Goal: Book appointment/travel/reservation

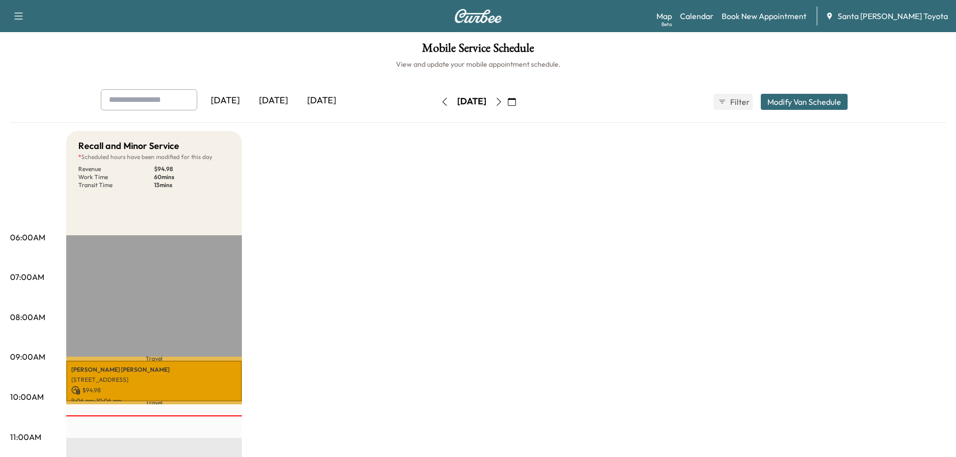
click at [503, 103] on icon "button" at bounding box center [499, 102] width 8 height 8
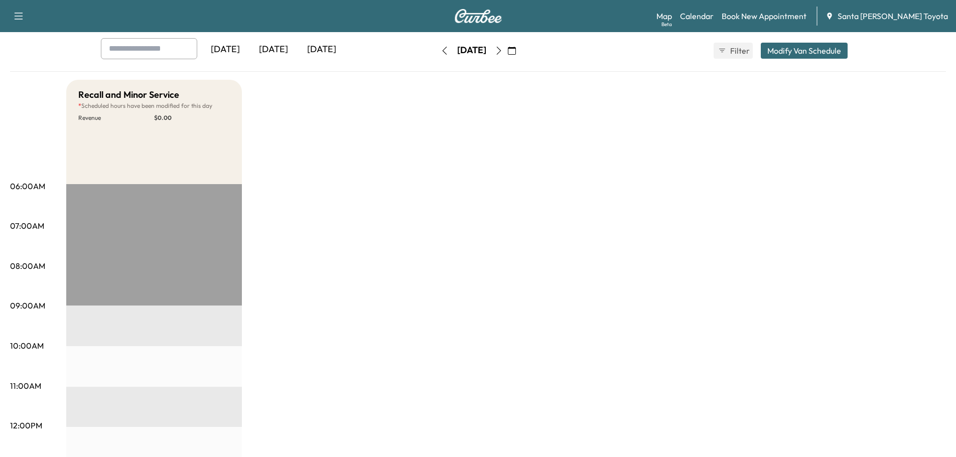
scroll to position [50, 0]
click at [774, 10] on link "Book New Appointment" at bounding box center [764, 16] width 85 height 12
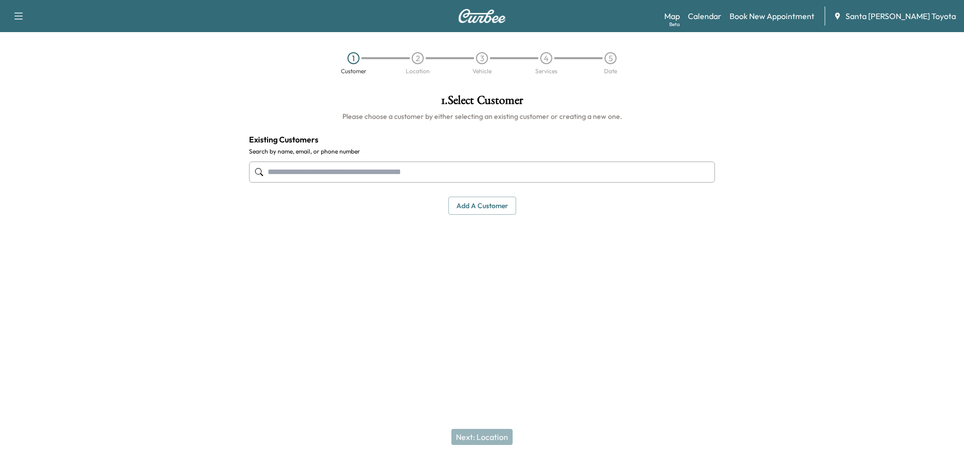
click at [365, 173] on input "text" at bounding box center [482, 172] width 466 height 21
paste input "**********"
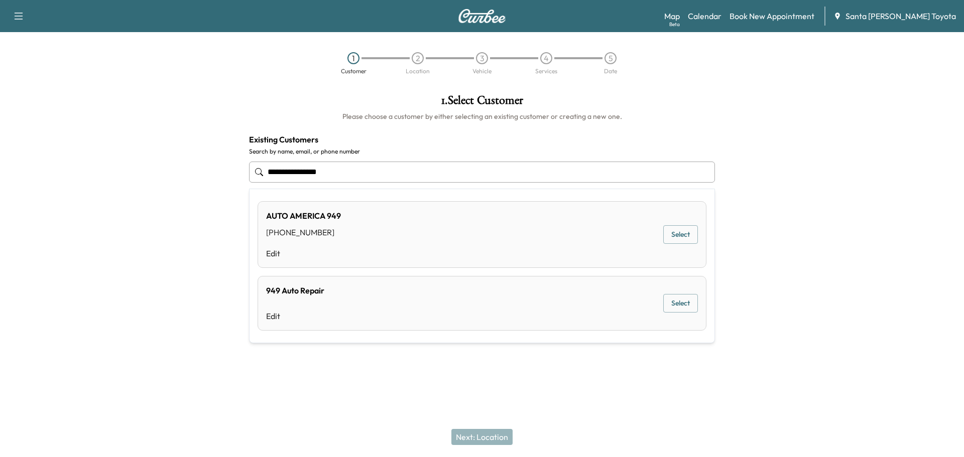
type input "**********"
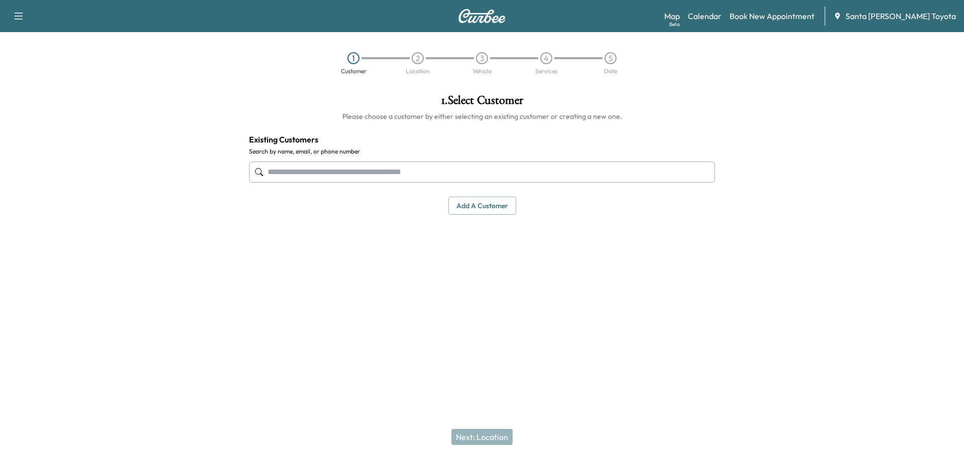
paste input "*********"
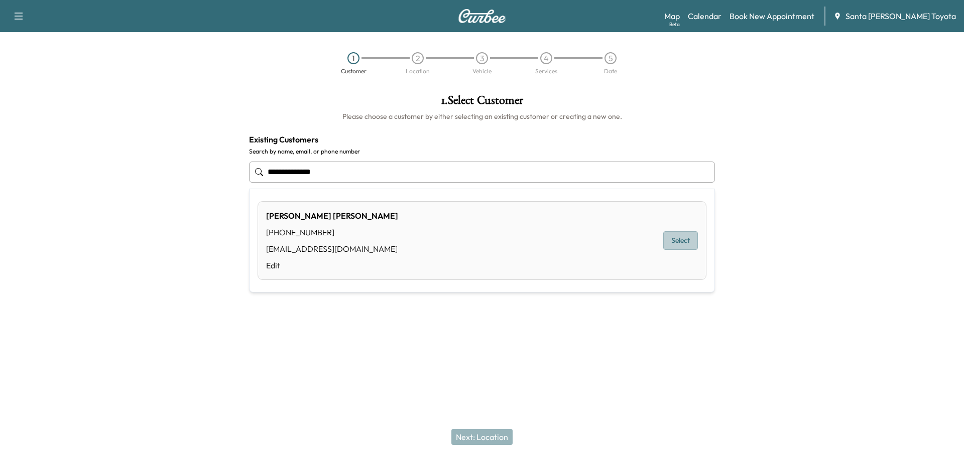
click at [678, 243] on button "Select" at bounding box center [680, 240] width 35 height 19
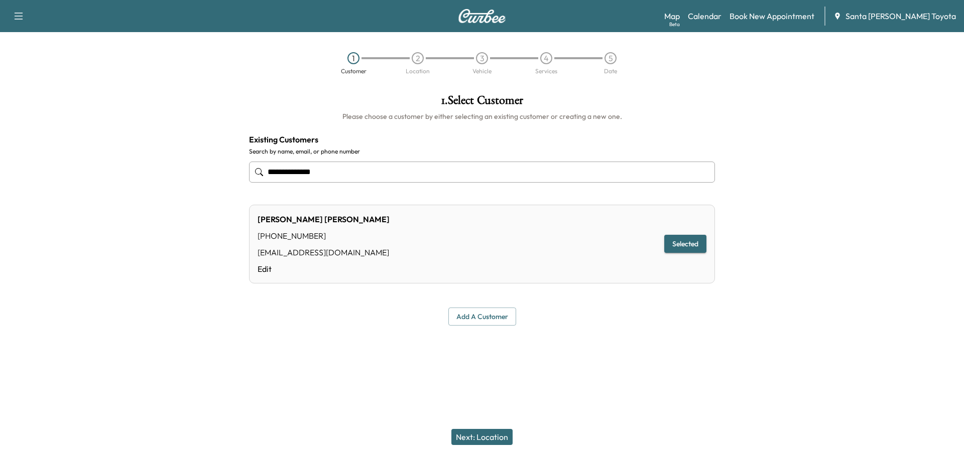
type input "**********"
click at [680, 241] on button "Selected" at bounding box center [685, 244] width 42 height 19
click at [492, 434] on button "Next: Location" at bounding box center [481, 437] width 61 height 16
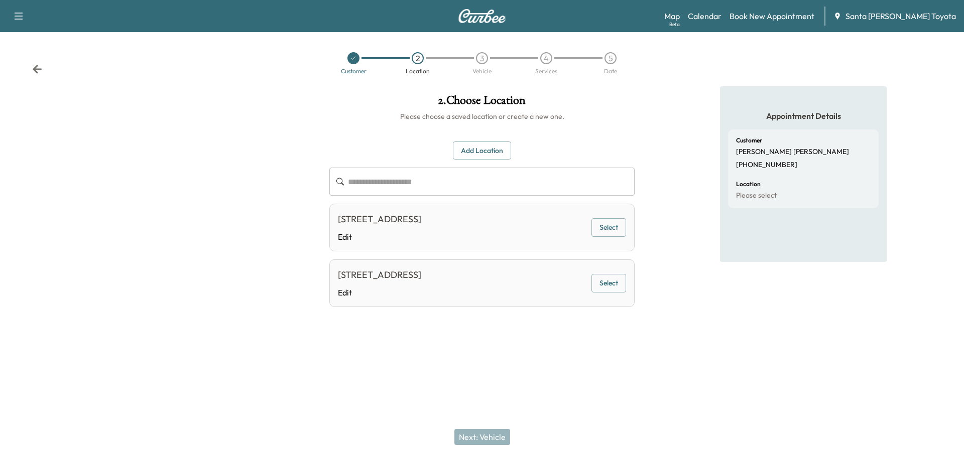
click at [612, 237] on button "Select" at bounding box center [608, 227] width 35 height 19
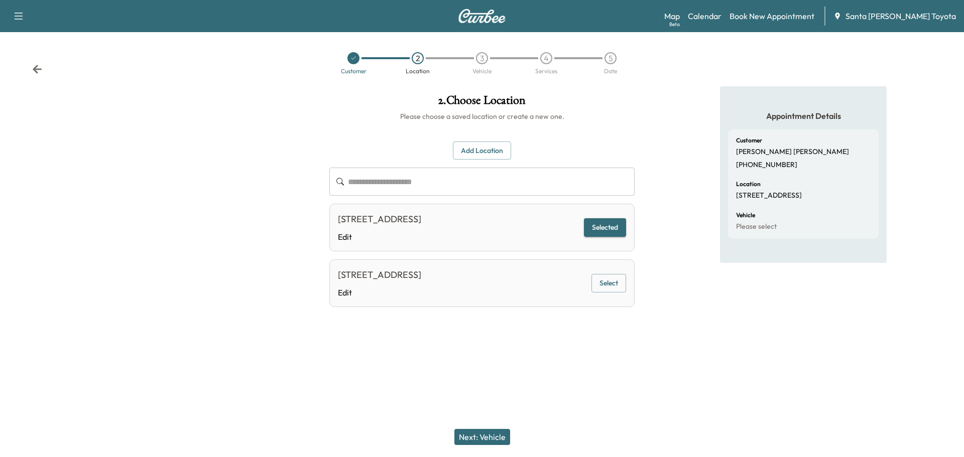
click at [487, 436] on button "Next: Vehicle" at bounding box center [482, 437] width 56 height 16
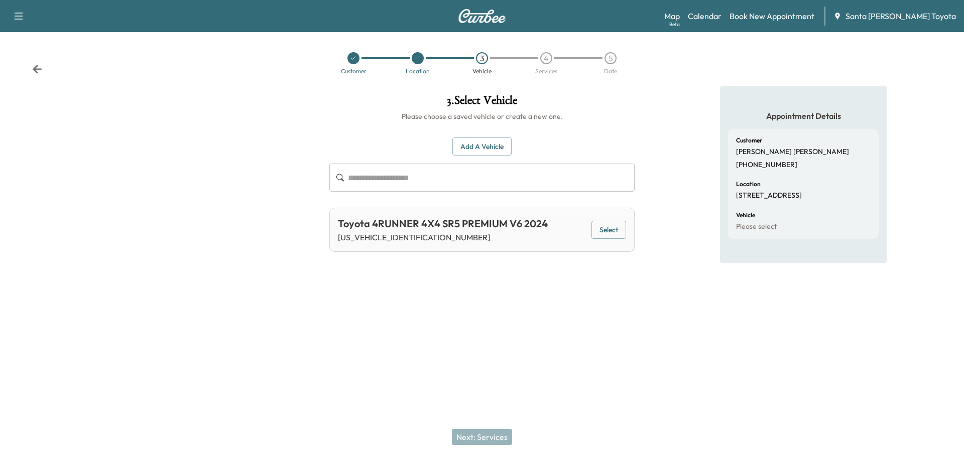
click at [590, 224] on div "Toyota 4RUNNER 4X4 SR5 PREMIUM V6 2024 [US_VEHICLE_IDENTIFICATION_NUMBER] Select" at bounding box center [481, 230] width 305 height 44
click at [597, 229] on button "Select" at bounding box center [608, 230] width 35 height 19
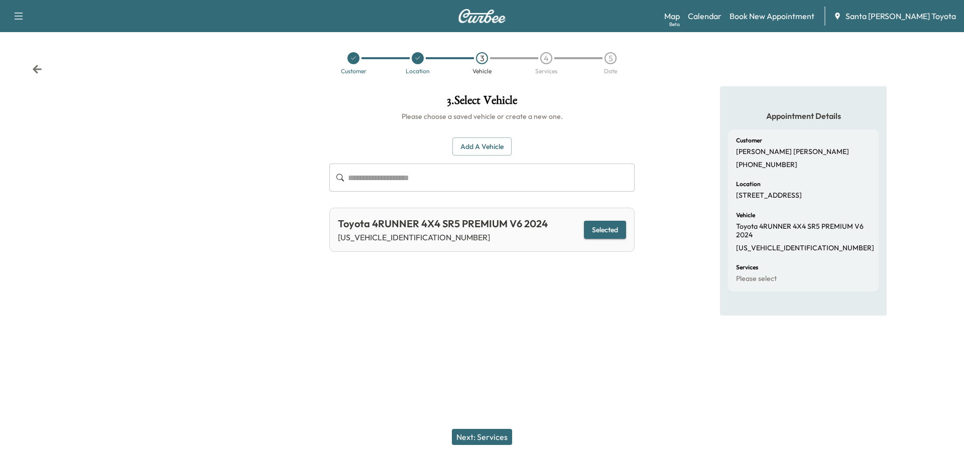
click at [491, 435] on button "Next: Services" at bounding box center [482, 437] width 60 height 16
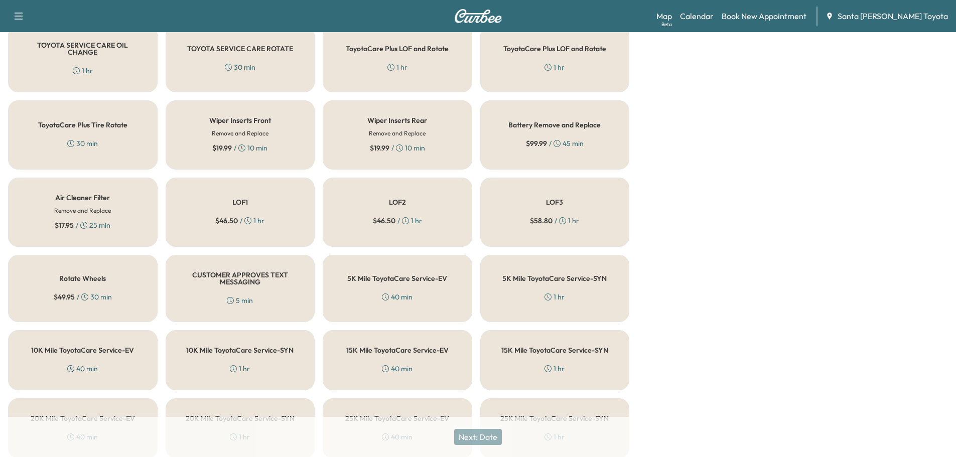
scroll to position [552, 0]
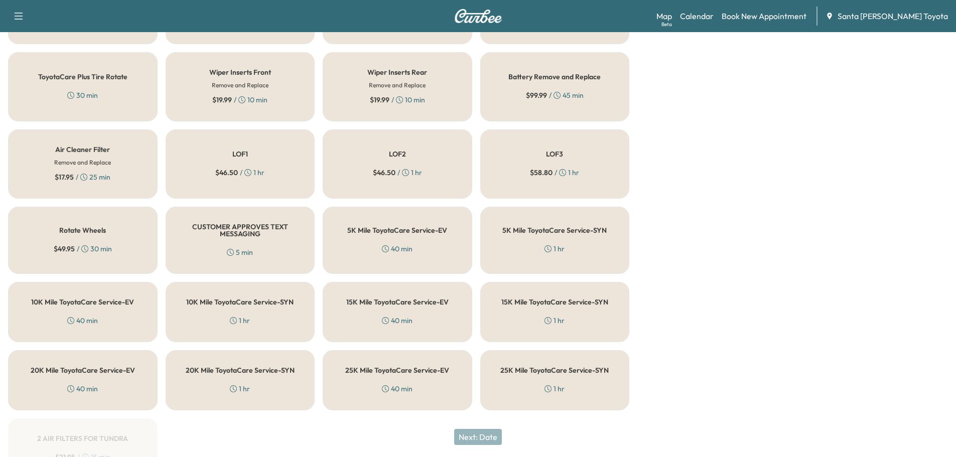
click at [274, 387] on div "20K Mile ToyotaCare Service-SYN 1 hr" at bounding box center [241, 380] width 150 height 60
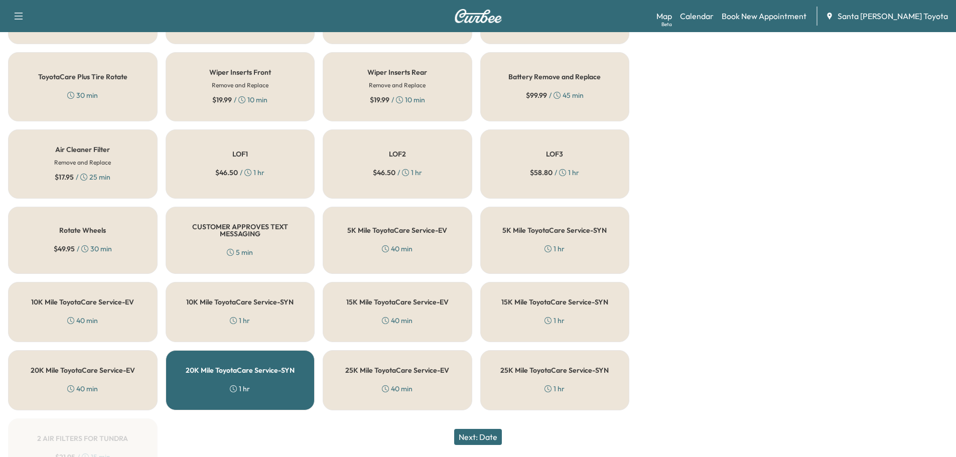
click at [482, 439] on button "Next: Date" at bounding box center [478, 437] width 48 height 16
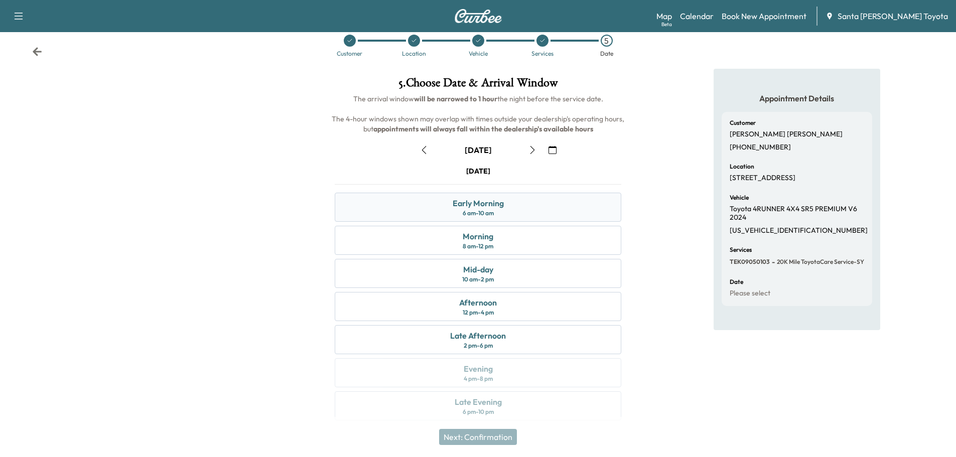
scroll to position [25, 0]
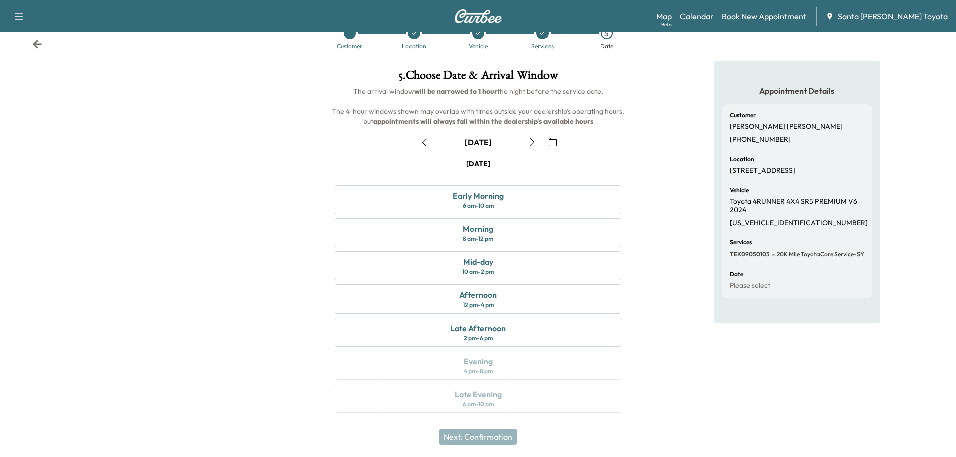
click at [551, 144] on icon "button" at bounding box center [553, 143] width 8 height 8
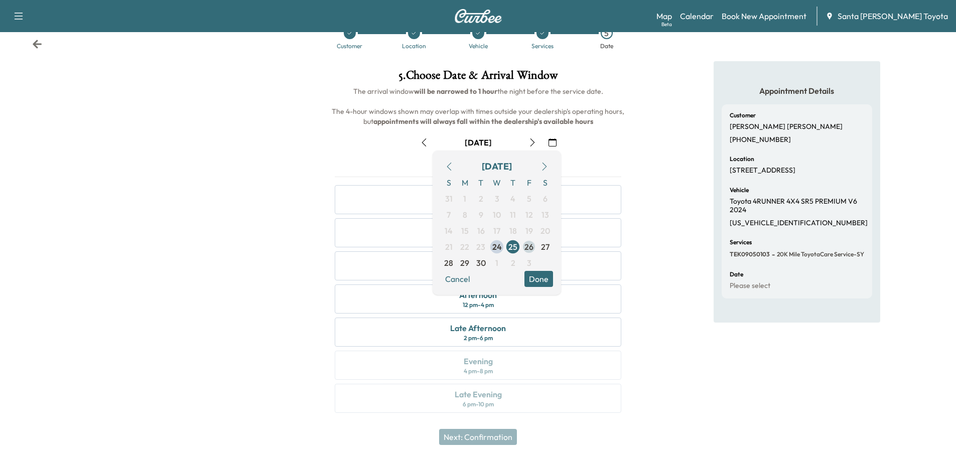
click at [531, 242] on span "26" at bounding box center [528, 247] width 9 height 12
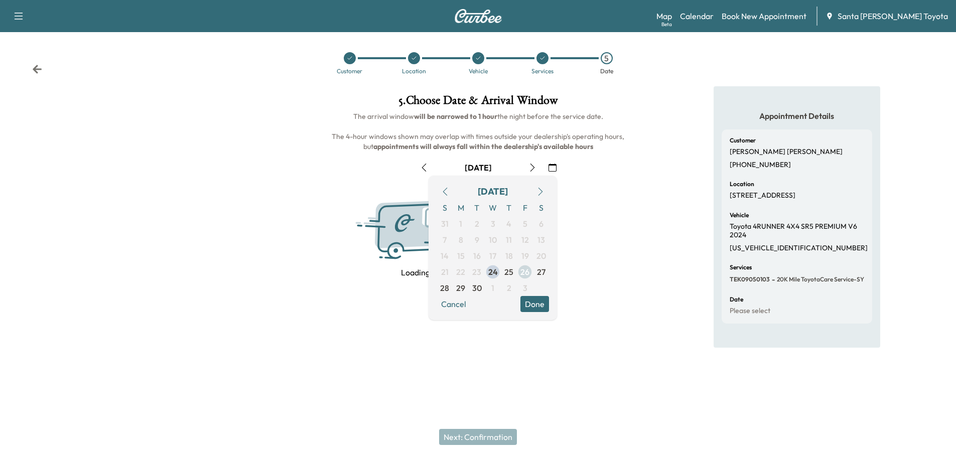
scroll to position [0, 0]
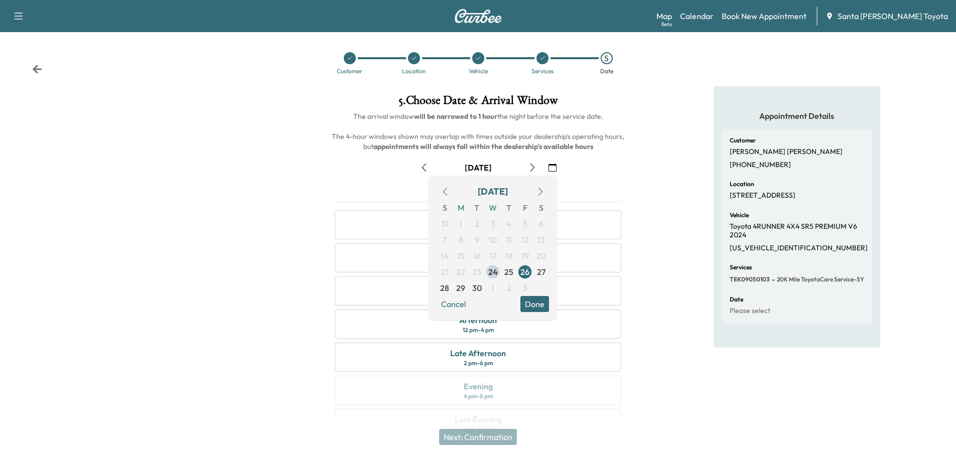
click at [532, 302] on button "Done" at bounding box center [534, 304] width 29 height 16
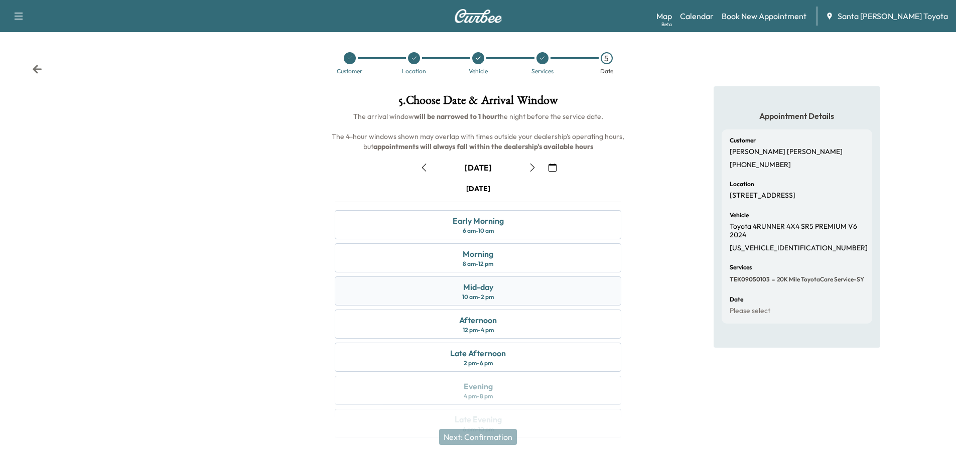
drag, startPoint x: 469, startPoint y: 286, endPoint x: 465, endPoint y: 290, distance: 5.3
click at [469, 287] on div "Mid-day" at bounding box center [478, 287] width 30 height 12
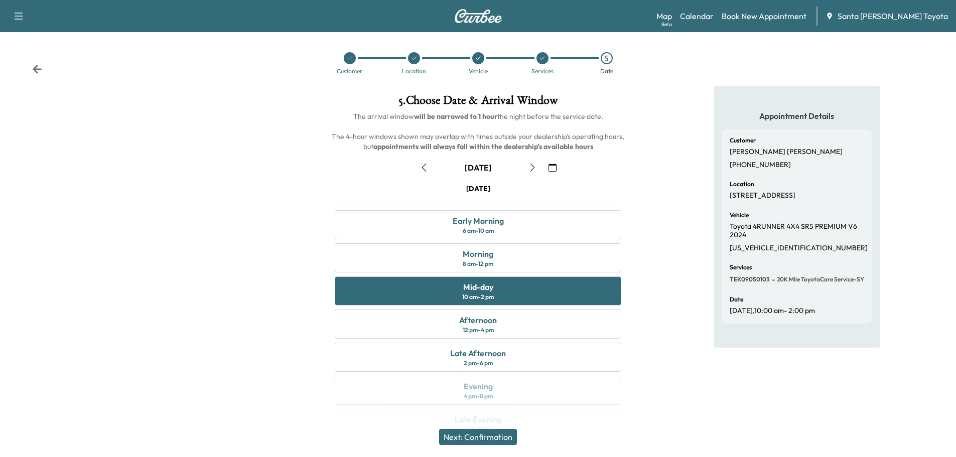
click at [476, 439] on button "Next: Confirmation" at bounding box center [478, 437] width 78 height 16
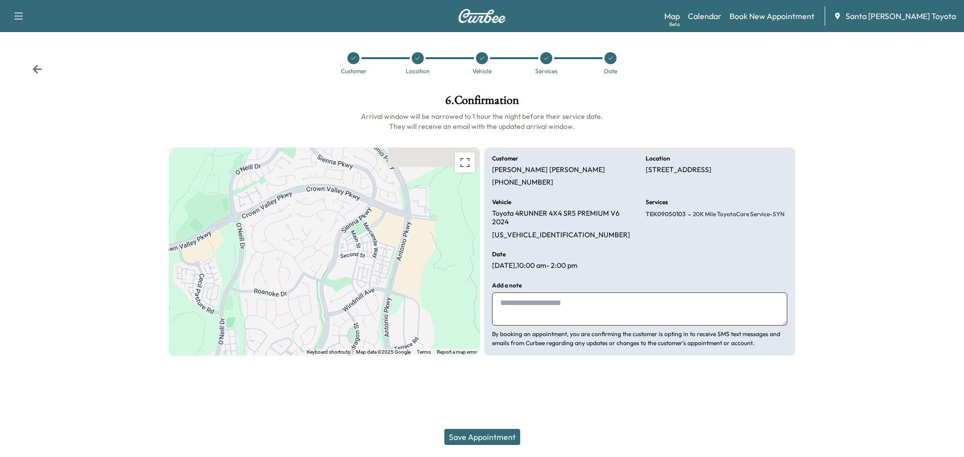
click at [565, 299] on textarea at bounding box center [639, 309] width 295 height 33
type textarea "*"
type textarea "**********"
click at [34, 70] on icon at bounding box center [37, 69] width 9 height 9
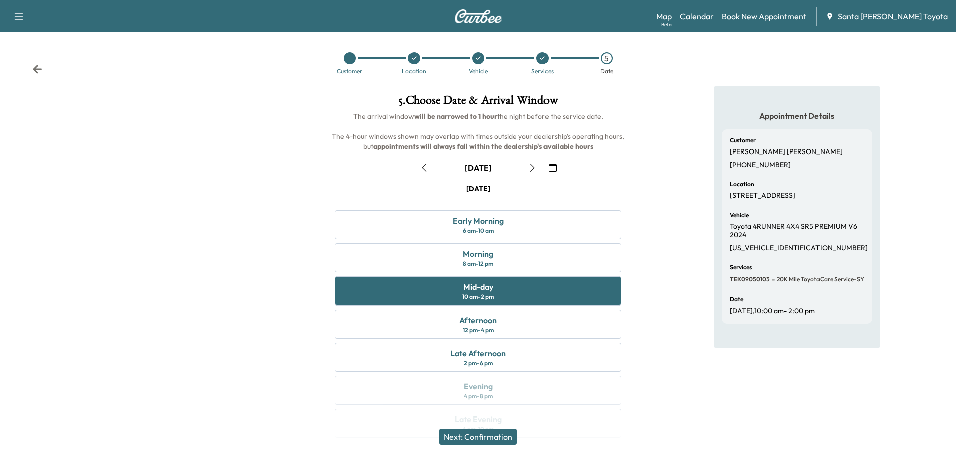
click at [552, 165] on icon "button" at bounding box center [553, 168] width 8 height 8
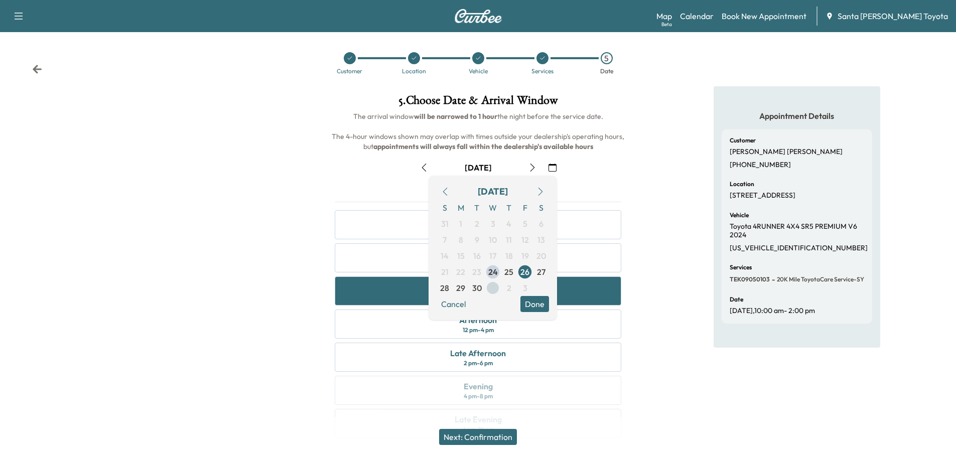
click at [497, 289] on span "1" at bounding box center [493, 288] width 16 height 16
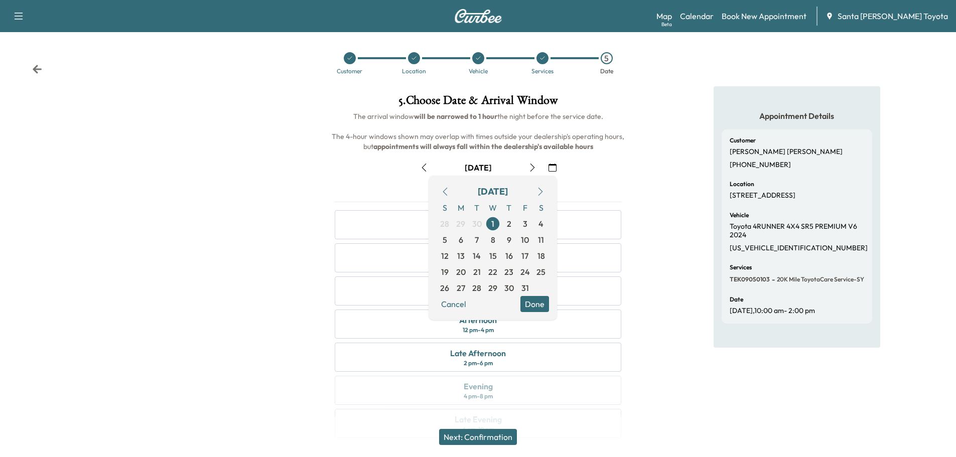
click at [528, 304] on button "Done" at bounding box center [534, 304] width 29 height 16
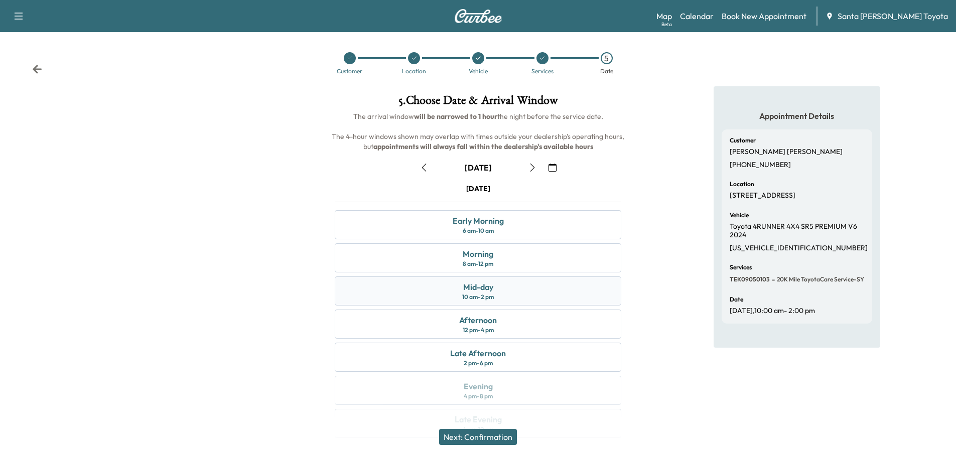
click at [435, 287] on div "Mid-day 10 am - 2 pm" at bounding box center [478, 291] width 287 height 29
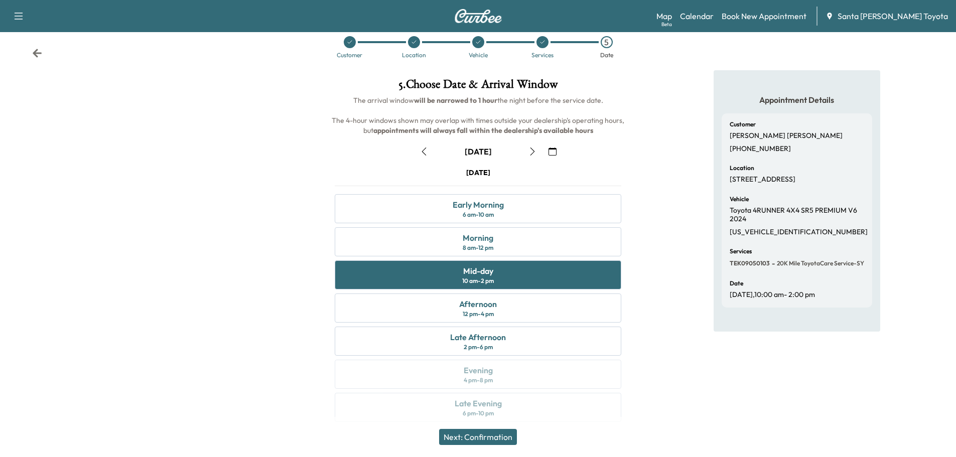
scroll to position [25, 0]
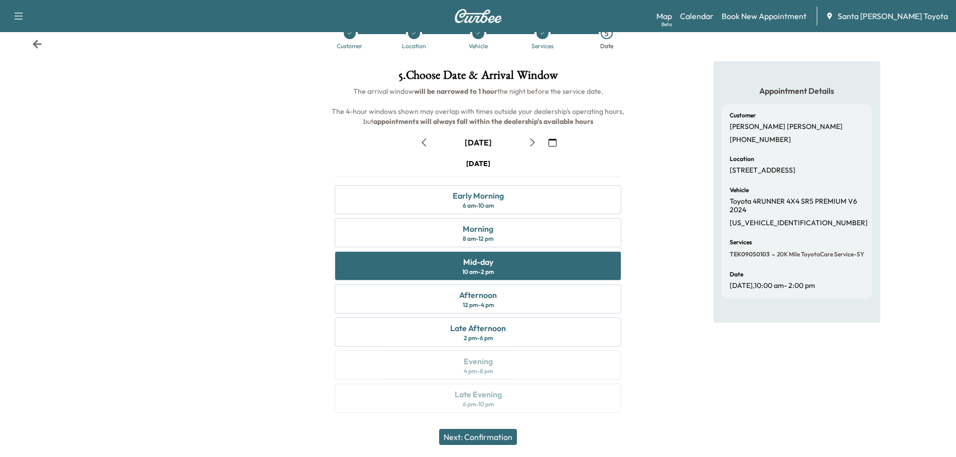
click at [485, 435] on button "Next: Confirmation" at bounding box center [478, 437] width 78 height 16
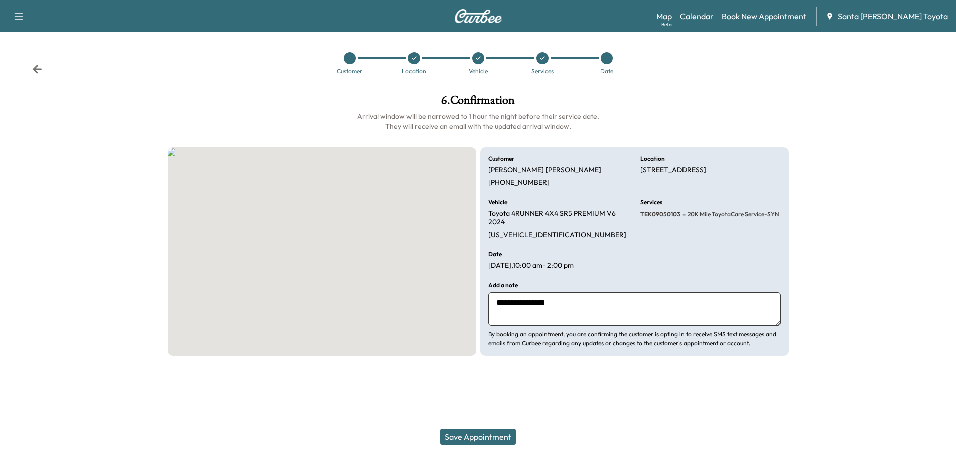
scroll to position [0, 0]
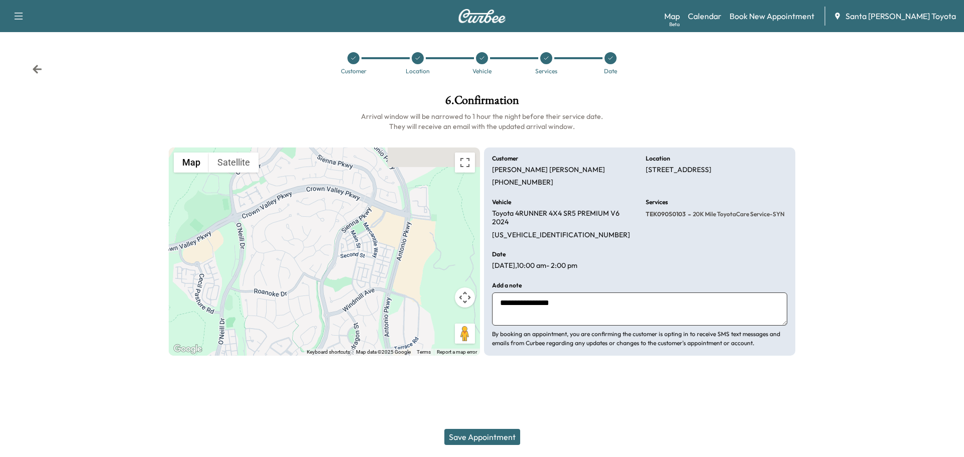
click at [583, 298] on textarea "**********" at bounding box center [639, 309] width 295 height 33
click at [517, 313] on textarea "**********" at bounding box center [639, 309] width 295 height 33
click at [592, 306] on textarea "**********" at bounding box center [639, 309] width 295 height 33
type textarea "**********"
click at [468, 437] on button "Save Appointment" at bounding box center [482, 437] width 76 height 16
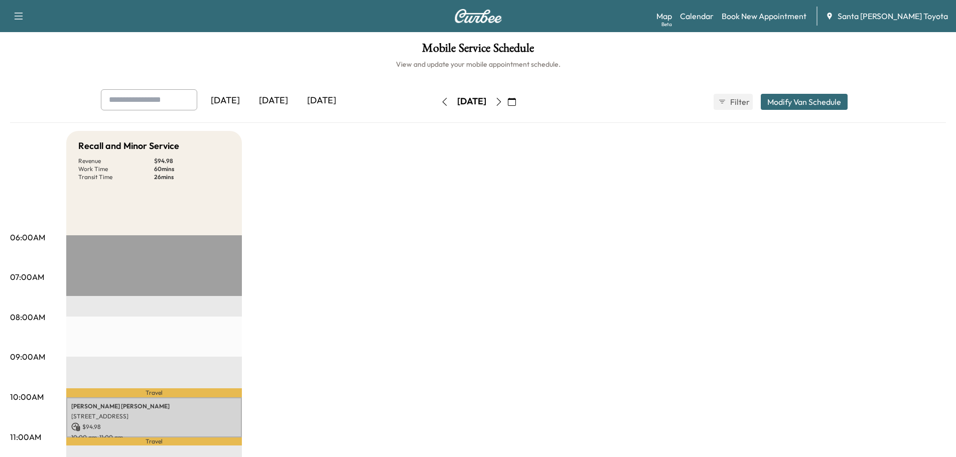
click at [441, 100] on icon "button" at bounding box center [445, 102] width 8 height 8
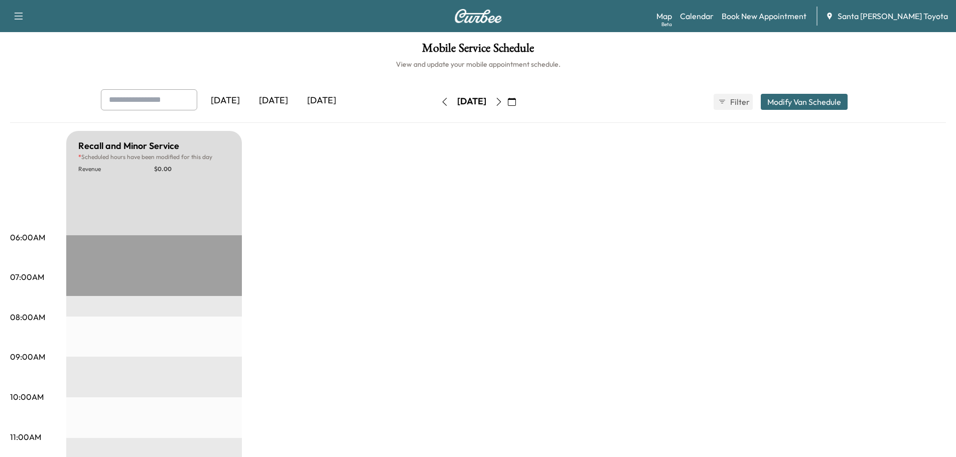
click at [442, 100] on icon "button" at bounding box center [444, 102] width 5 height 8
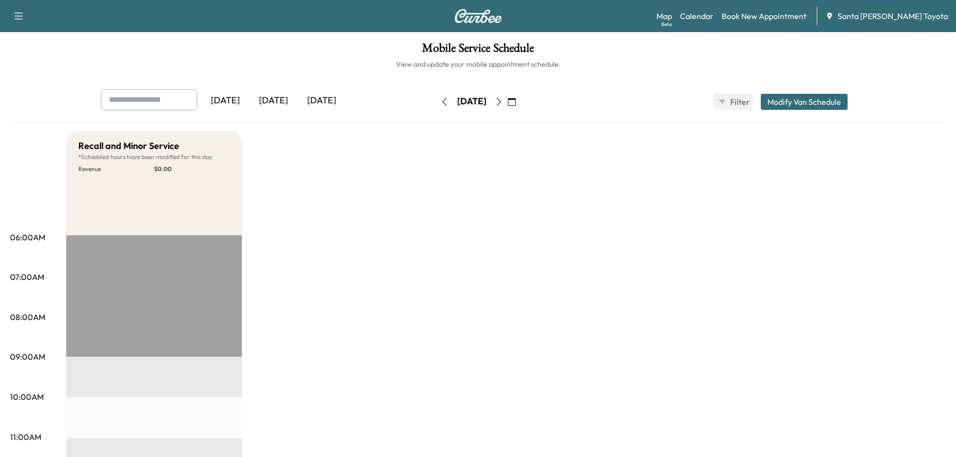
click at [441, 101] on icon "button" at bounding box center [445, 102] width 8 height 8
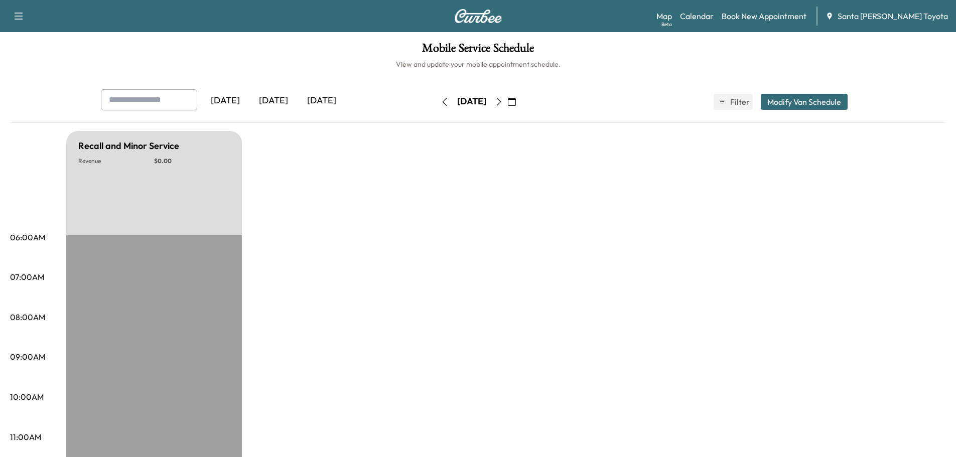
click at [516, 101] on icon "button" at bounding box center [512, 102] width 8 height 8
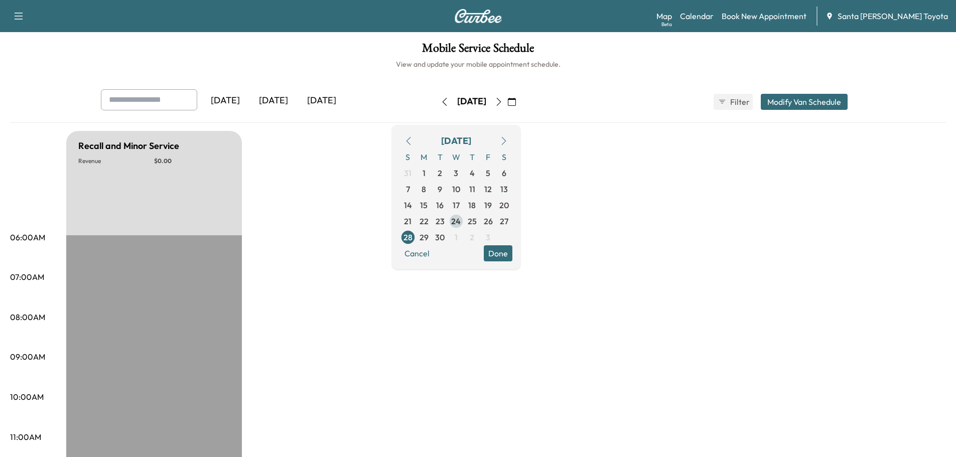
click at [461, 220] on span "24" at bounding box center [456, 221] width 10 height 12
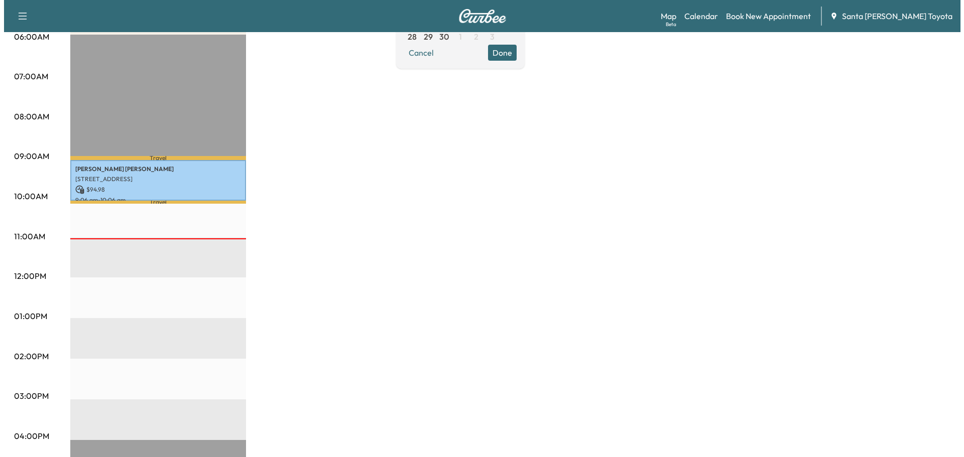
scroll to position [151, 0]
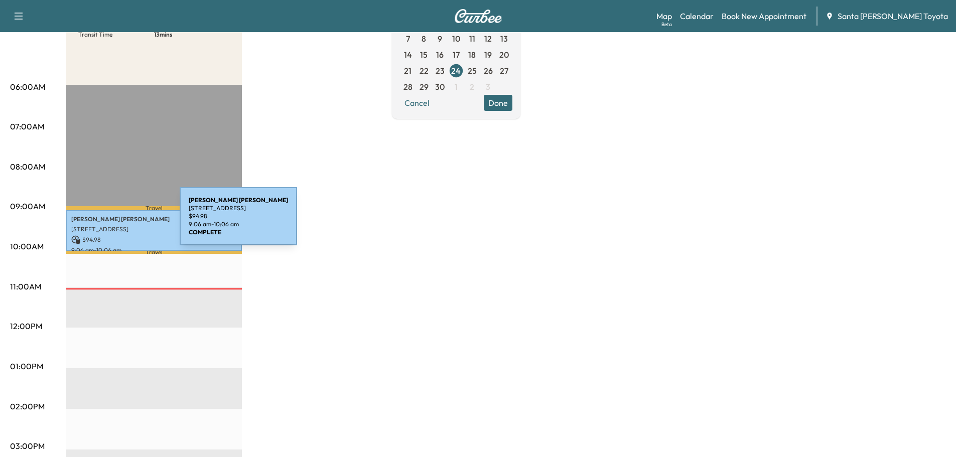
click at [104, 222] on div "[PERSON_NAME] [STREET_ADDRESS] $ 94.98 9:06 am - 10:06 am" at bounding box center [154, 230] width 176 height 41
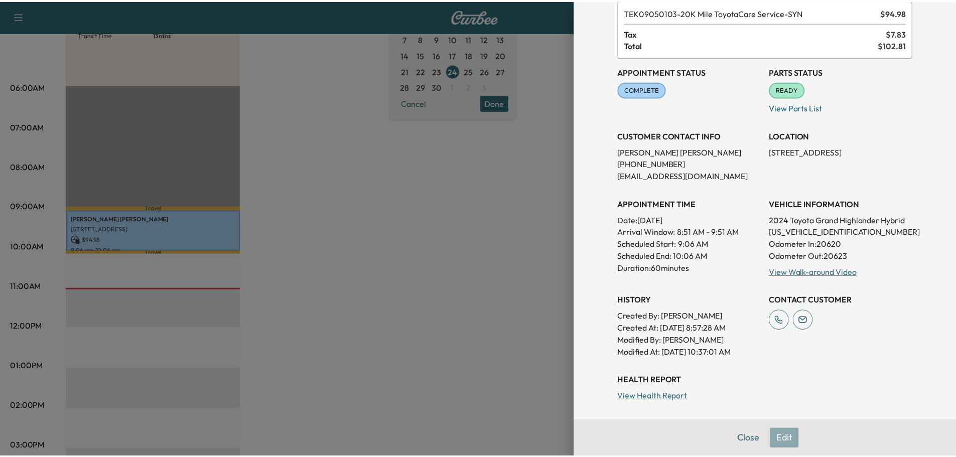
scroll to position [0, 0]
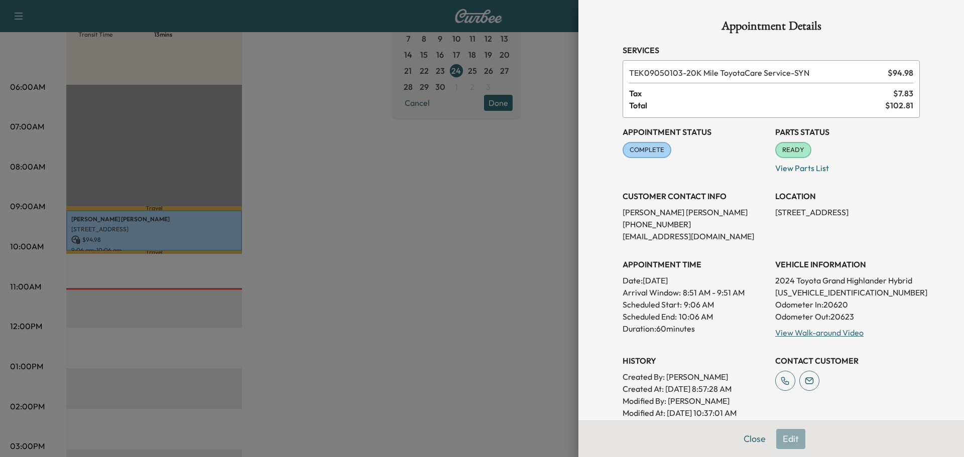
click at [390, 235] on div at bounding box center [482, 228] width 964 height 457
